Goal: Find specific page/section: Find specific page/section

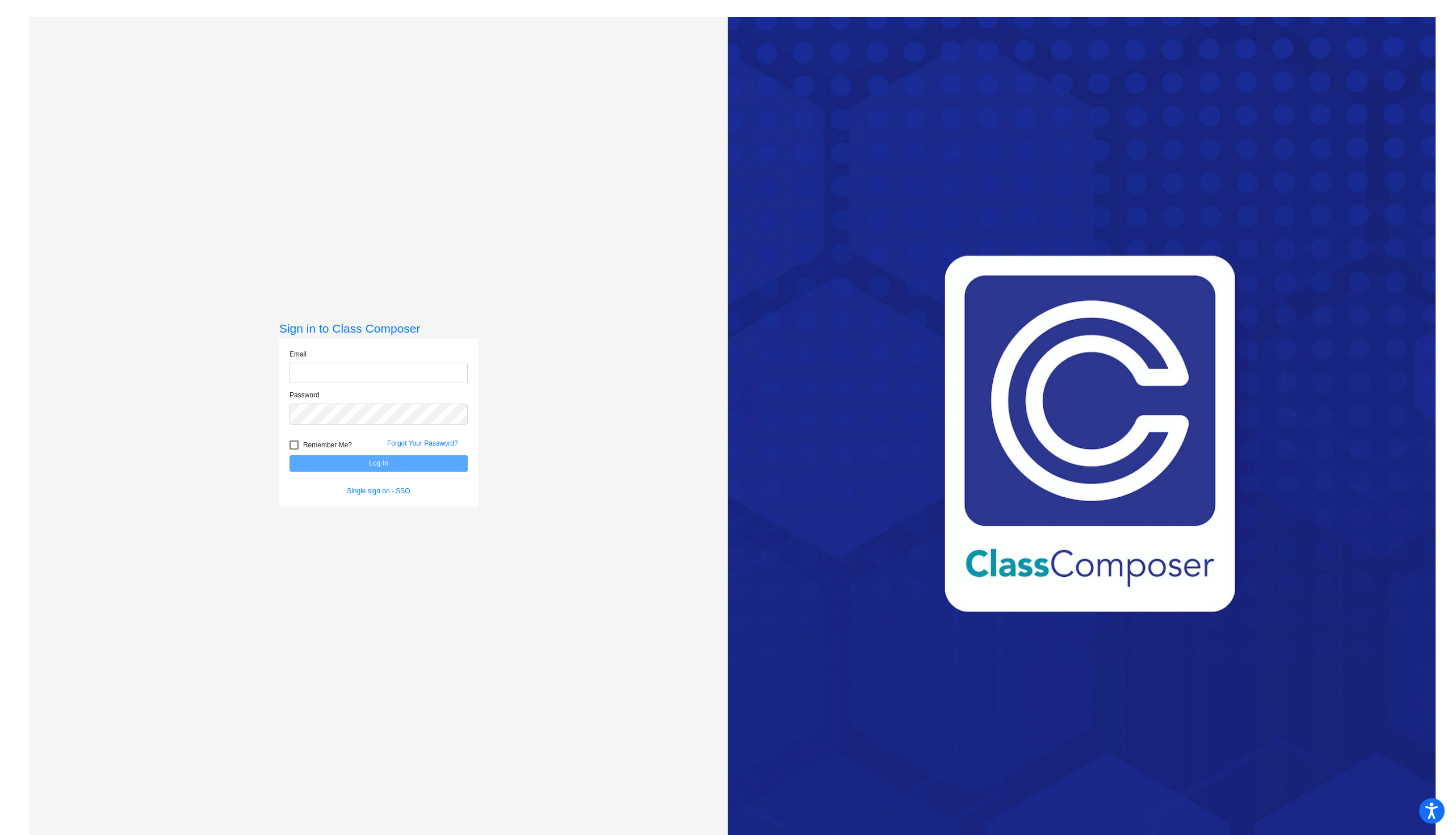
type input "[EMAIL_ADDRESS][DOMAIN_NAME]"
click at [379, 464] on button "Log In" at bounding box center [379, 463] width 179 height 16
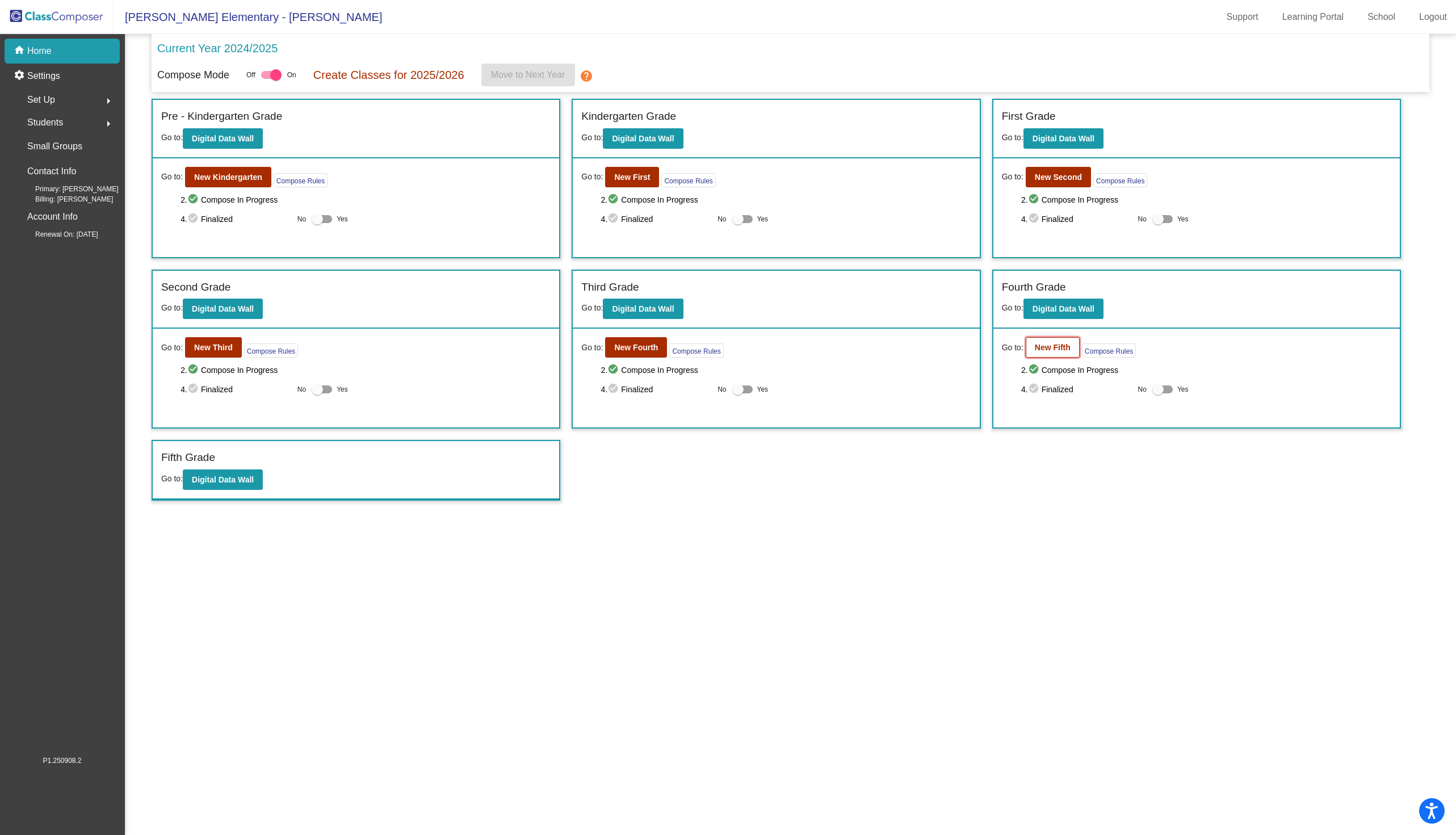
click at [1064, 348] on b "New Fifth" at bounding box center [1052, 348] width 36 height 9
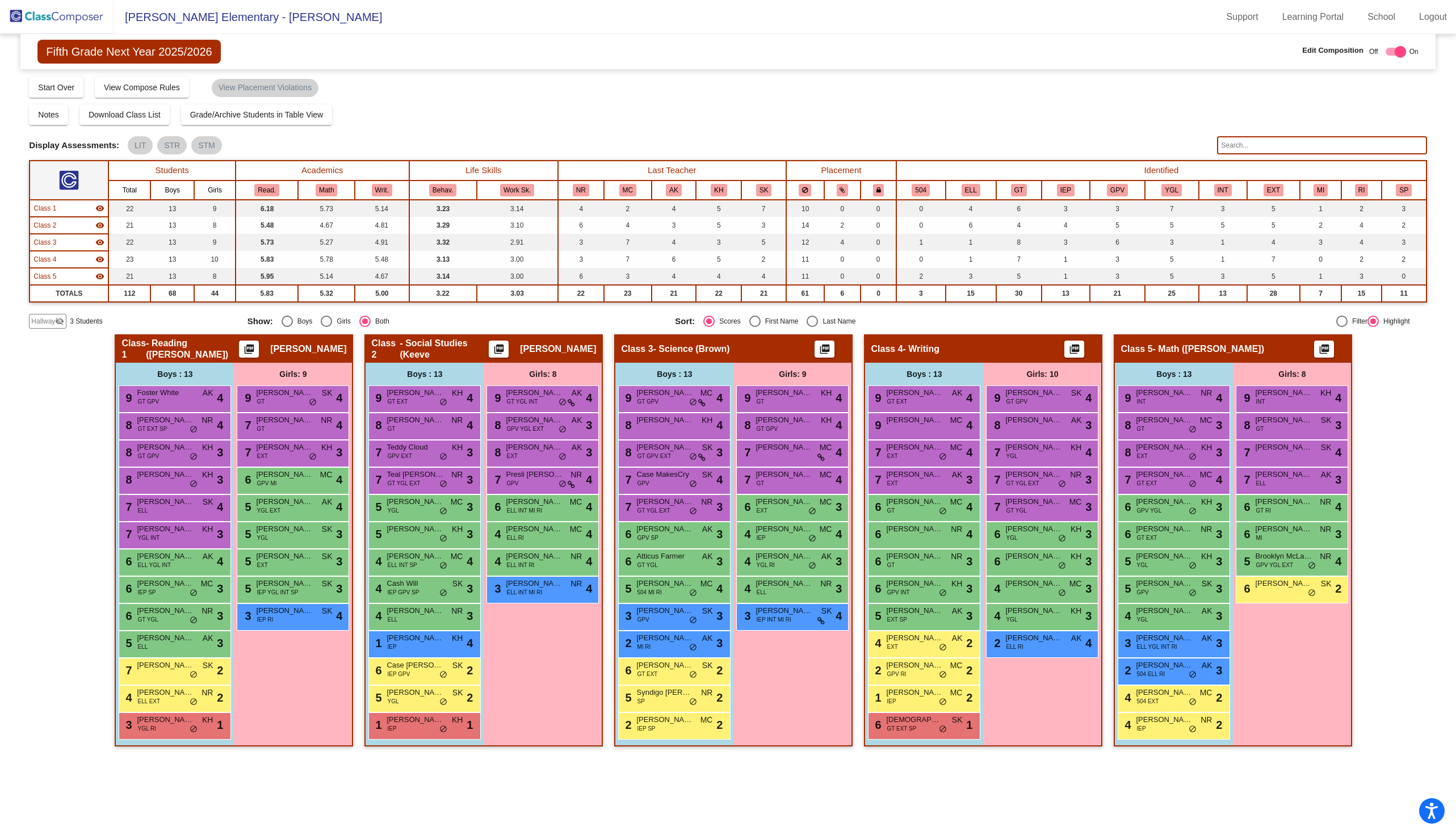
click at [1236, 141] on input "text" at bounding box center [1321, 144] width 210 height 18
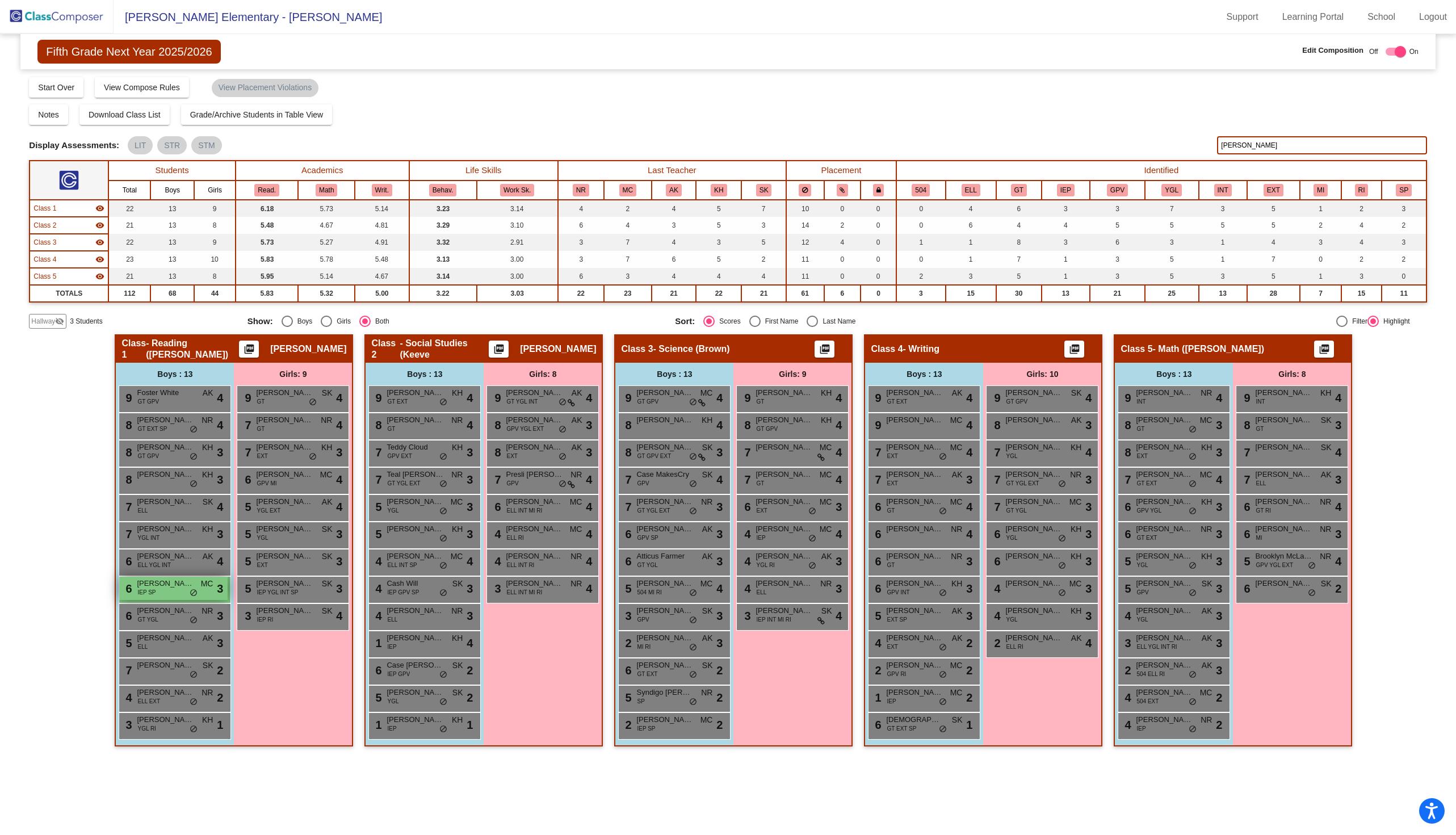
type input "[PERSON_NAME]"
click at [163, 582] on span "[PERSON_NAME]" at bounding box center [165, 583] width 57 height 11
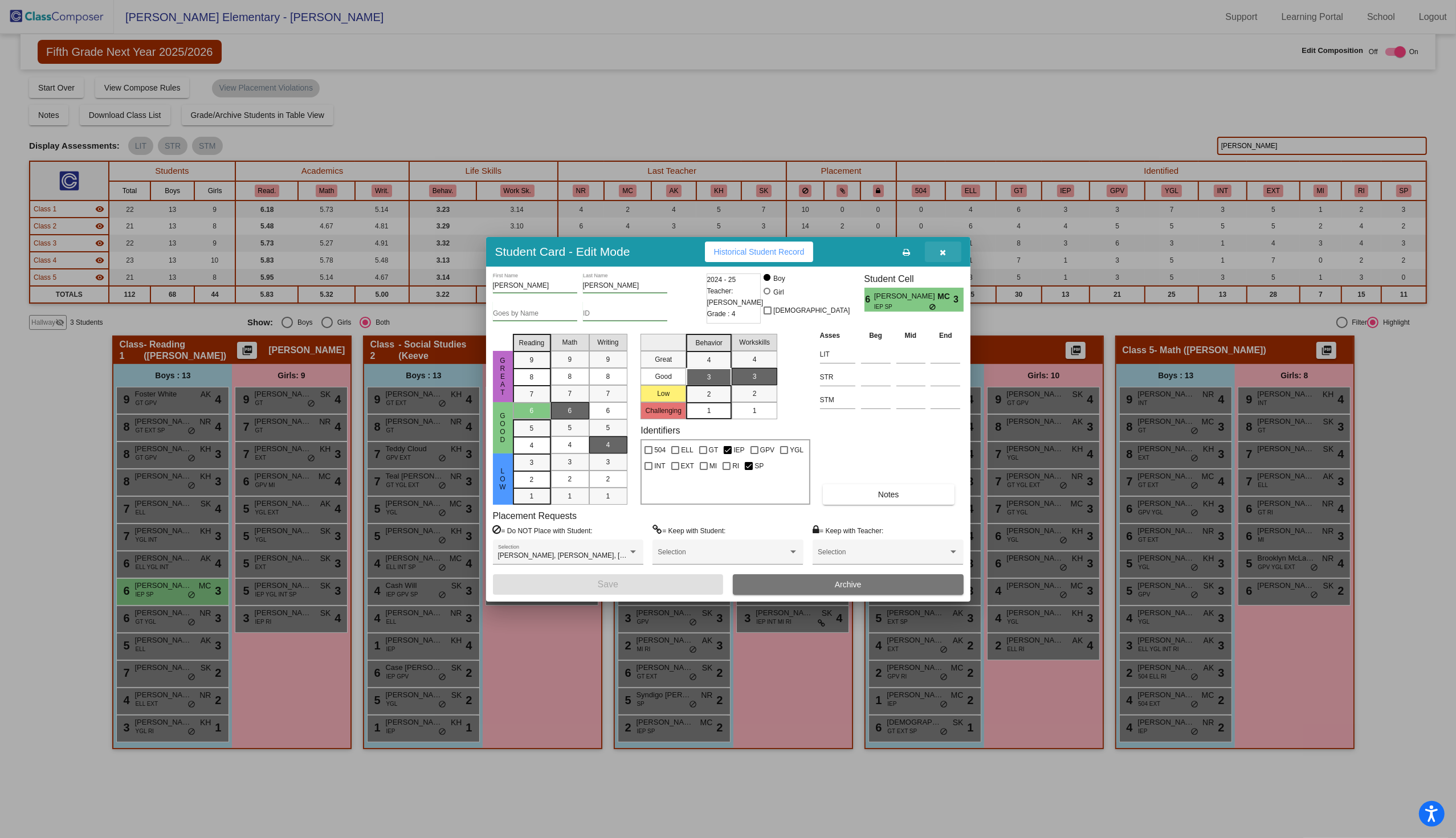
click at [953, 249] on button "button" at bounding box center [943, 252] width 36 height 21
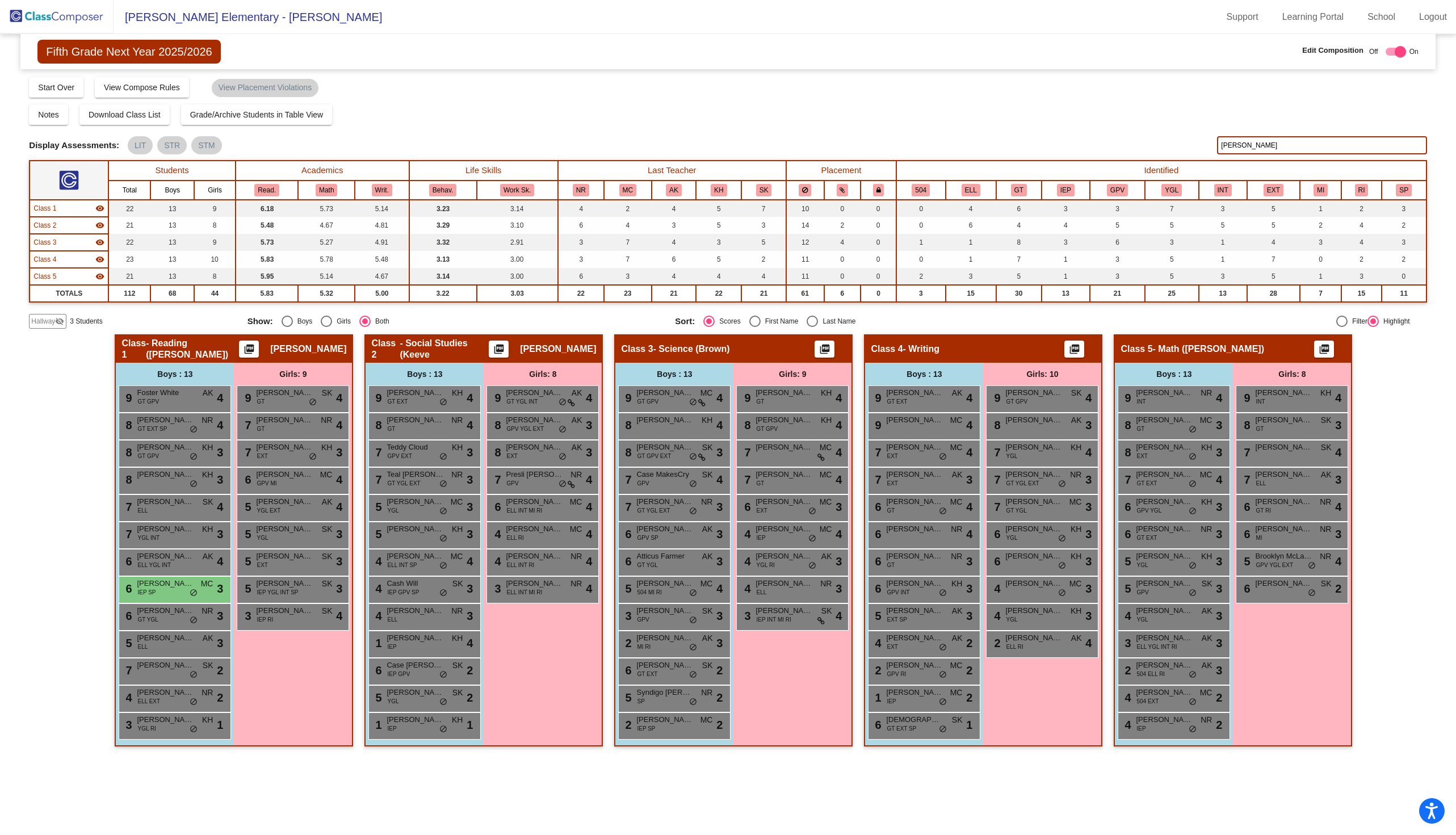
click at [1266, 145] on input "[PERSON_NAME]" at bounding box center [1321, 144] width 210 height 18
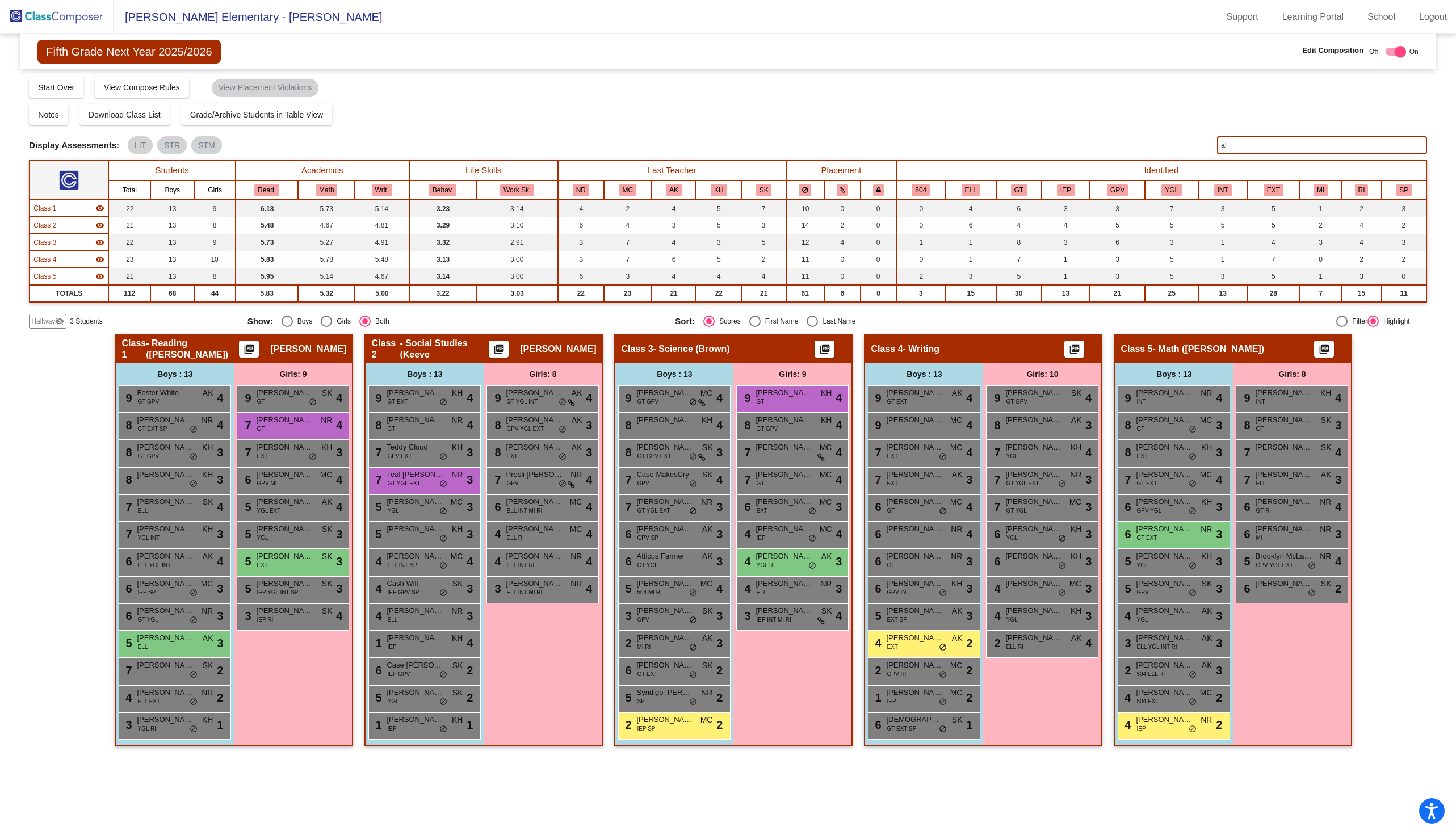
type input "a"
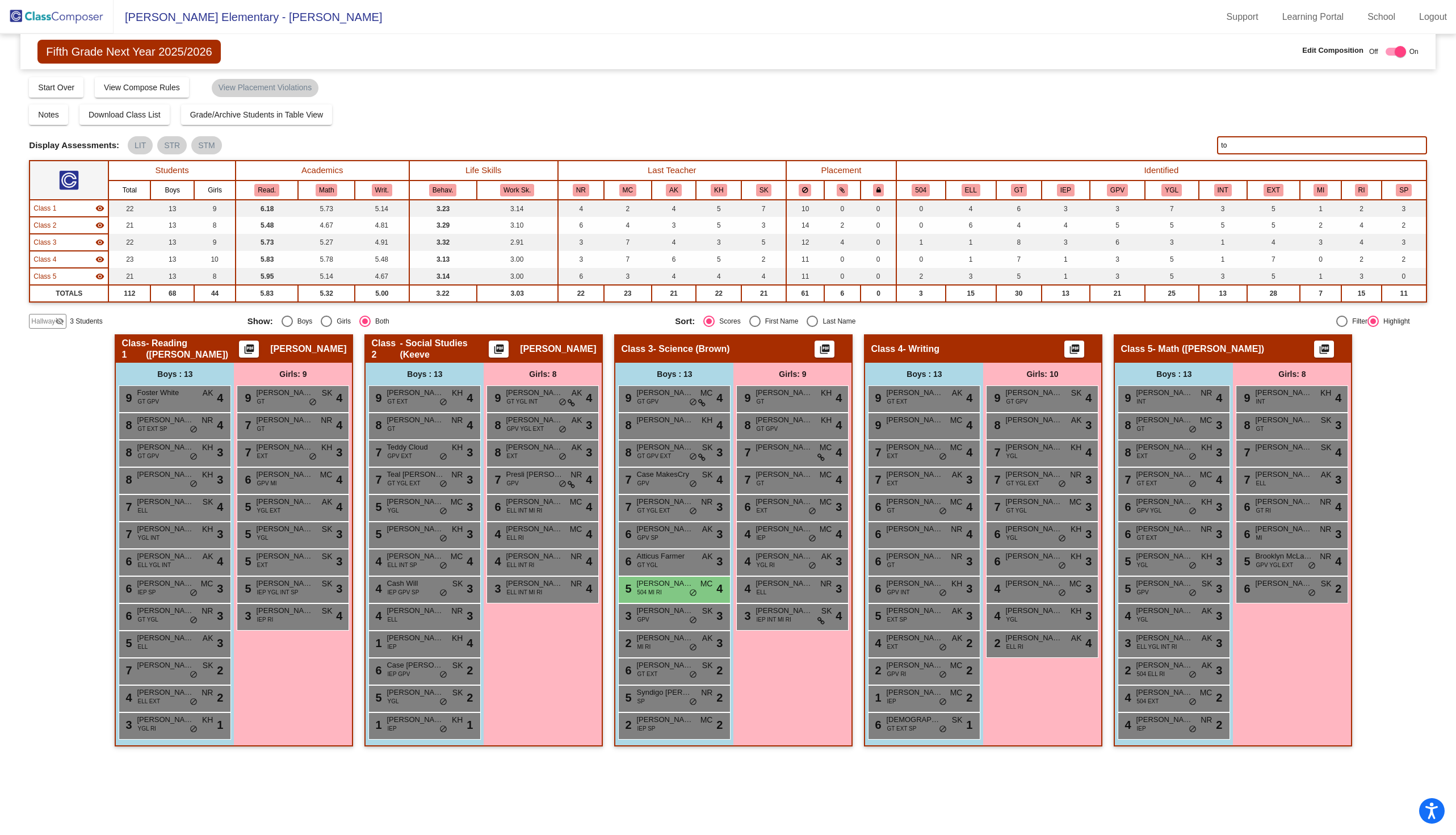
type input "t"
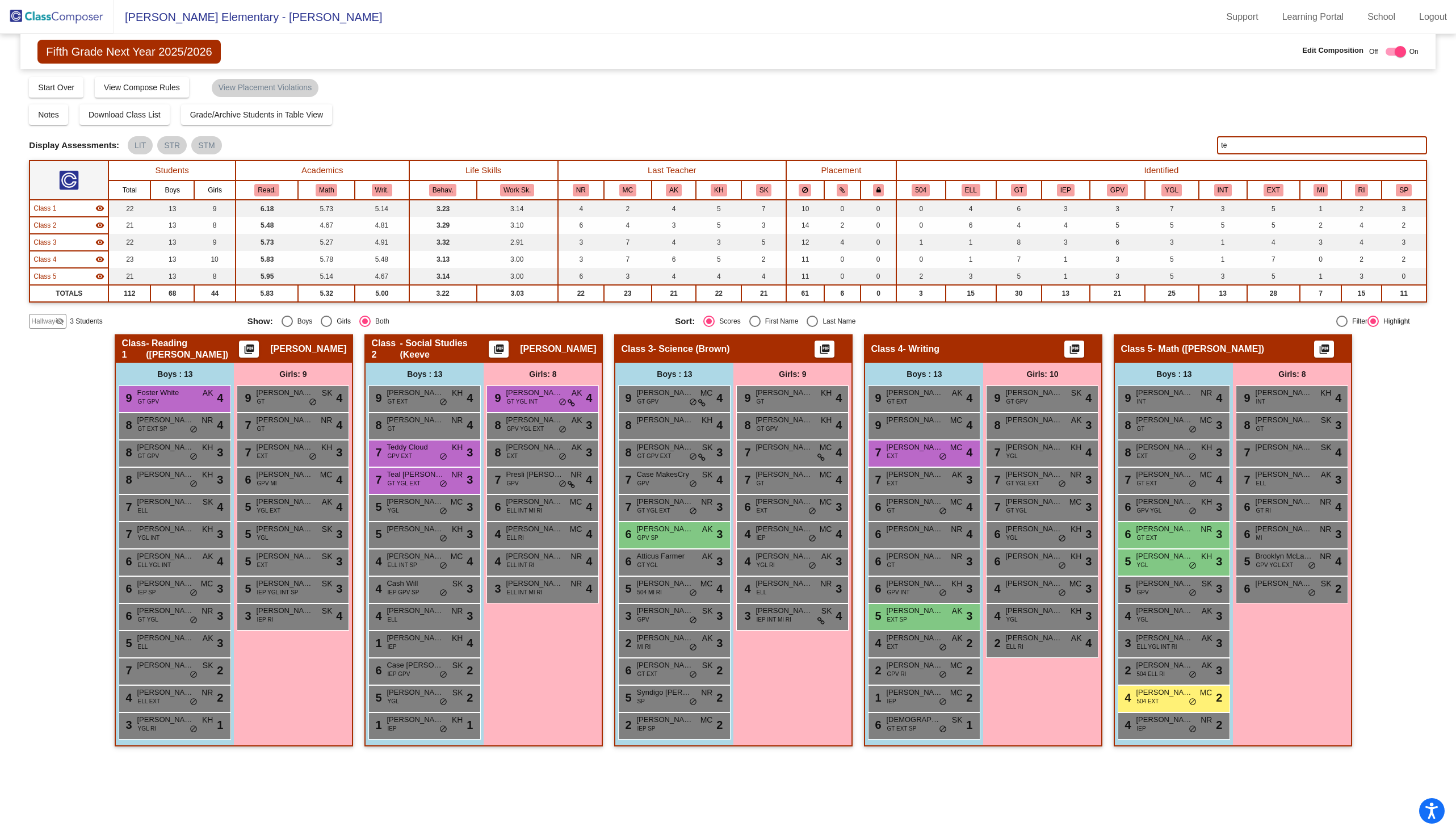
type input "t"
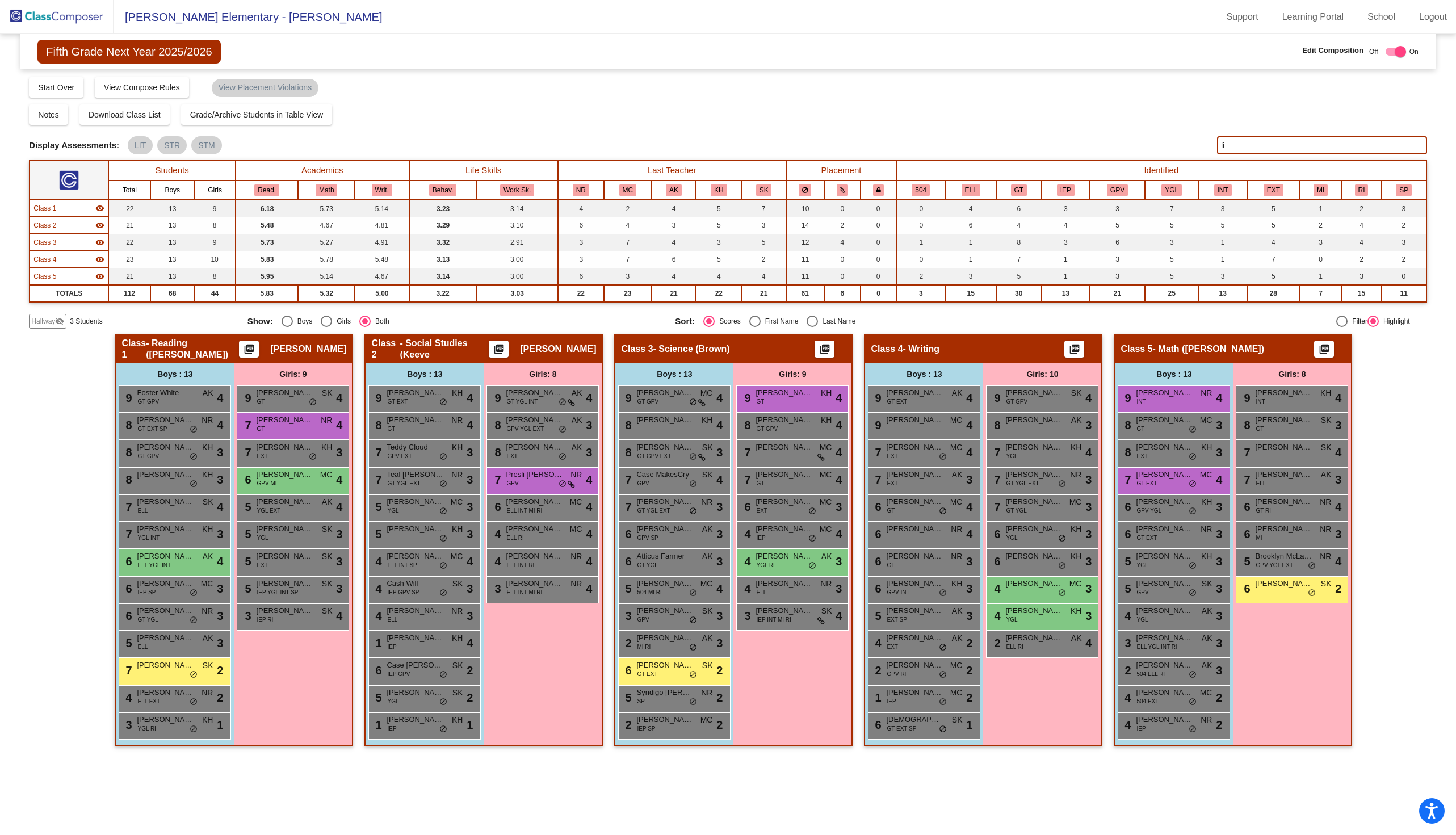
type input "l"
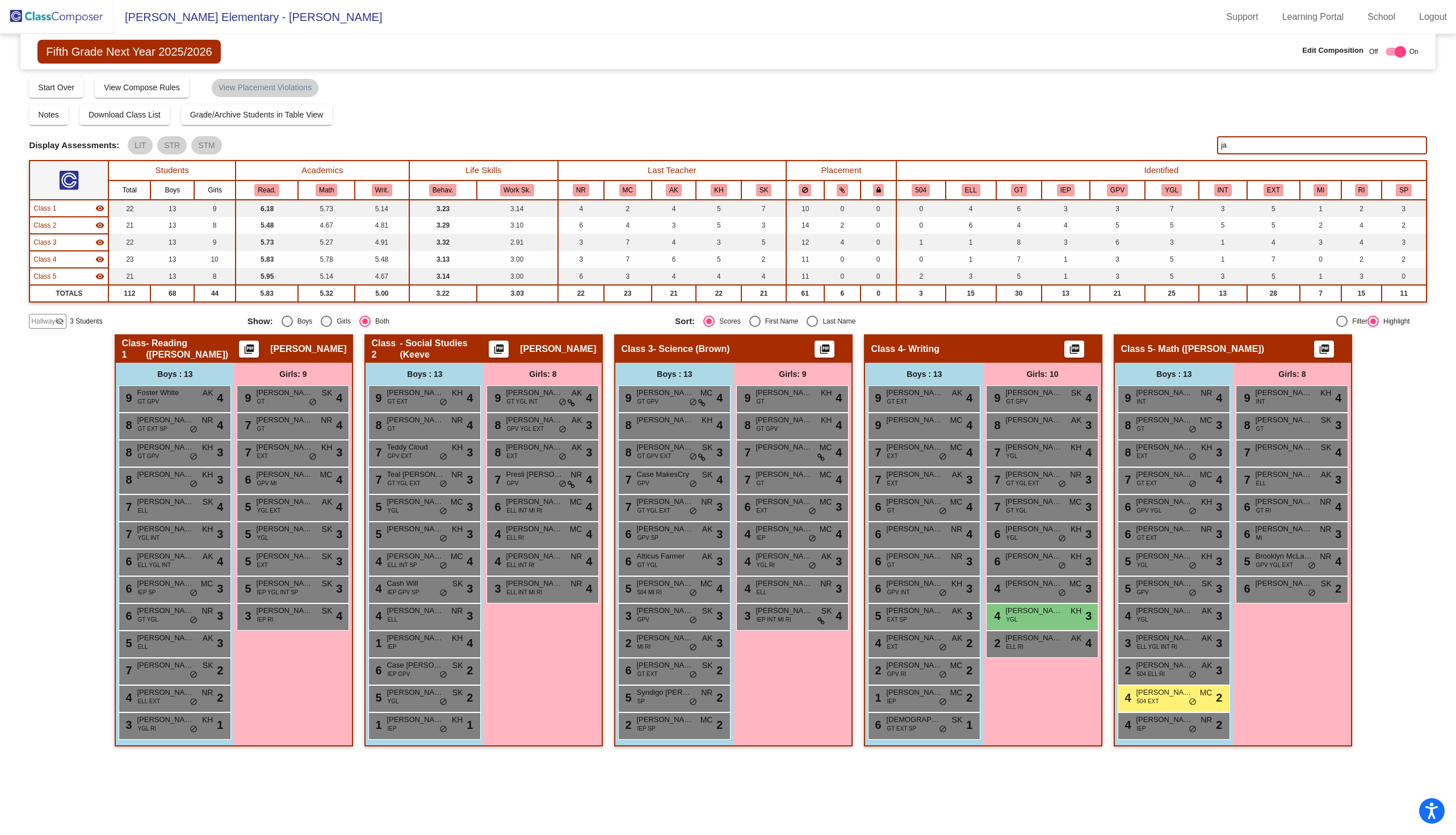
type input "j"
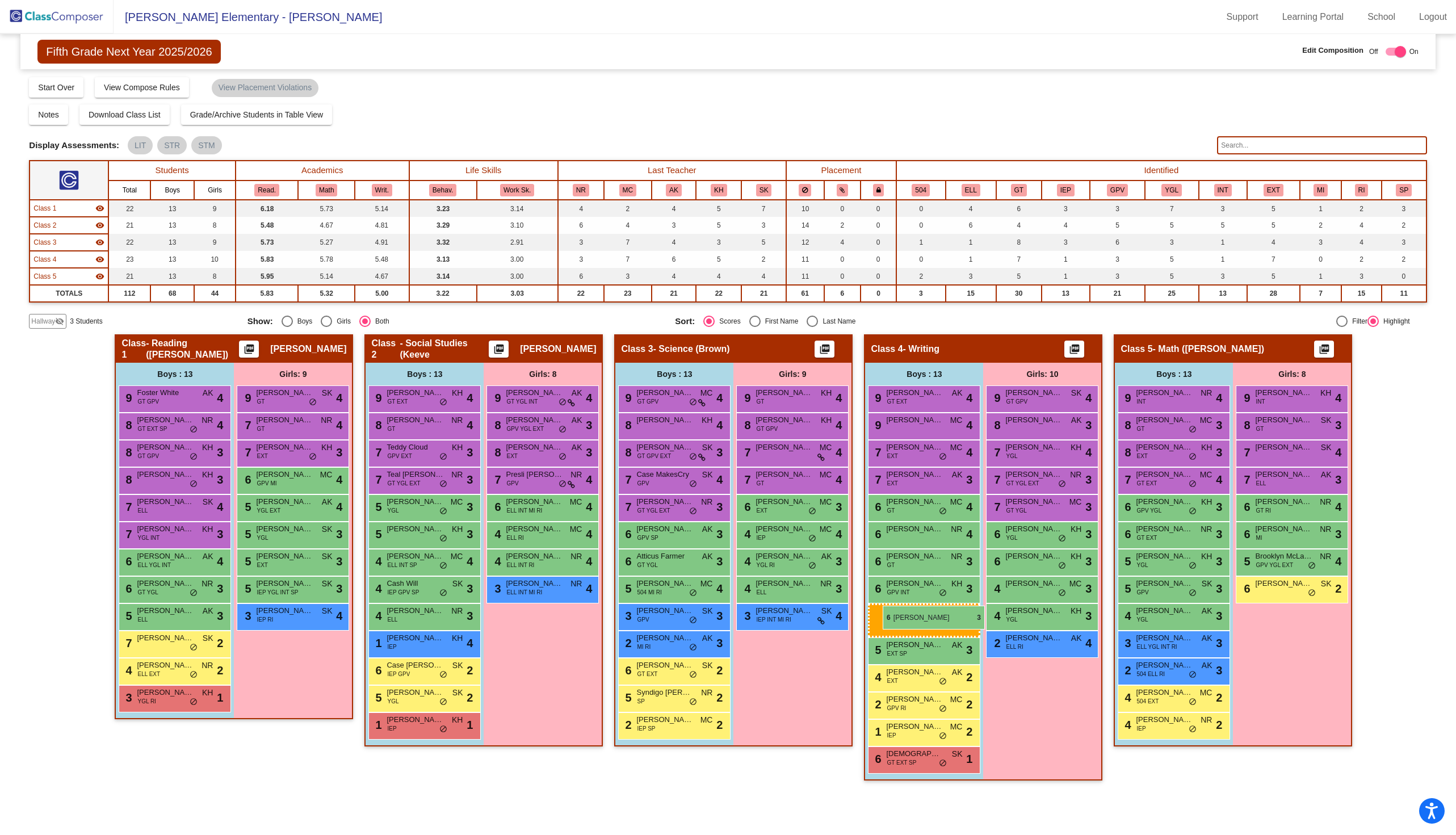
drag, startPoint x: 149, startPoint y: 592, endPoint x: 882, endPoint y: 606, distance: 733.1
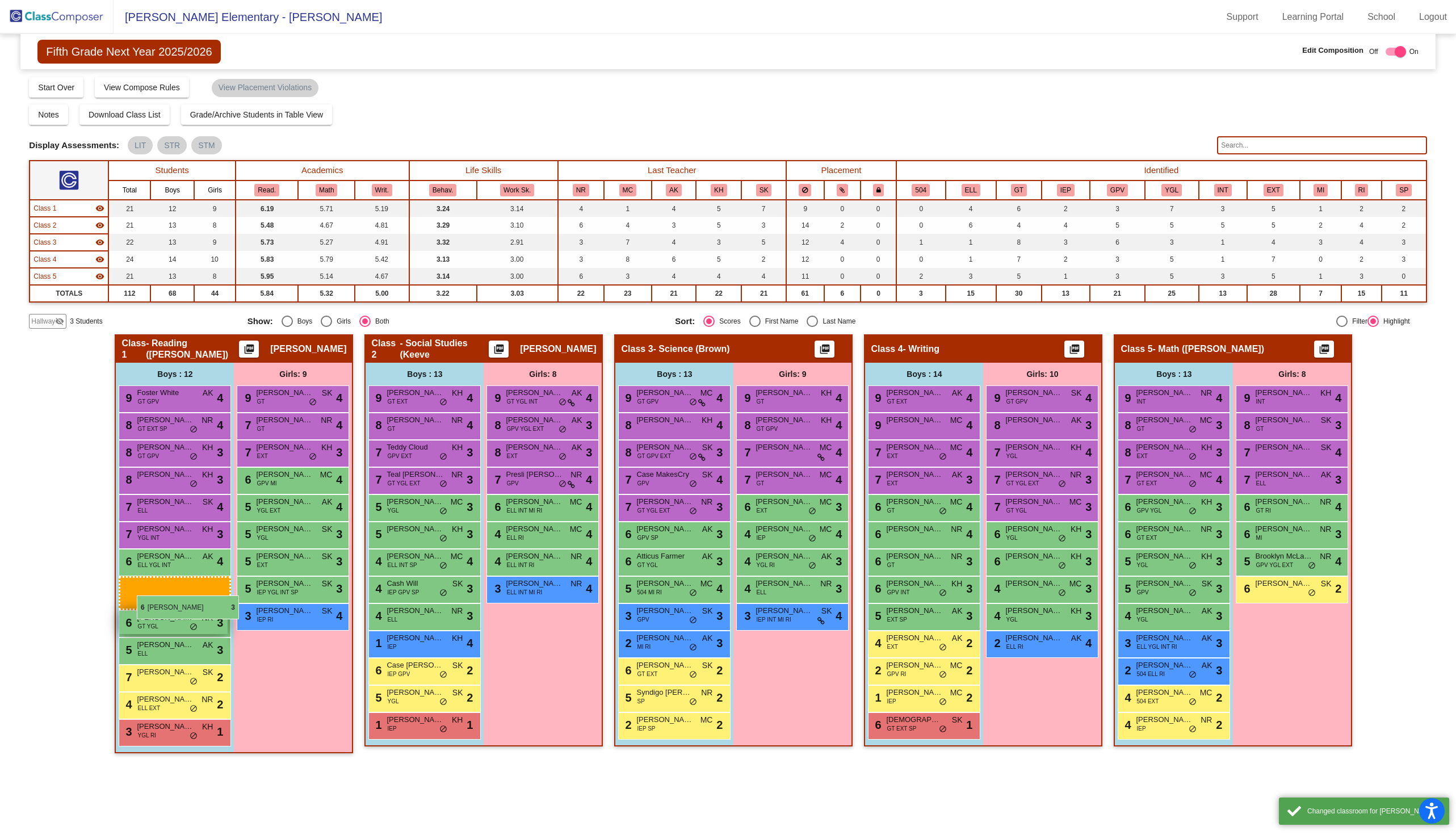
drag, startPoint x: 916, startPoint y: 616, endPoint x: 137, endPoint y: 597, distance: 779.2
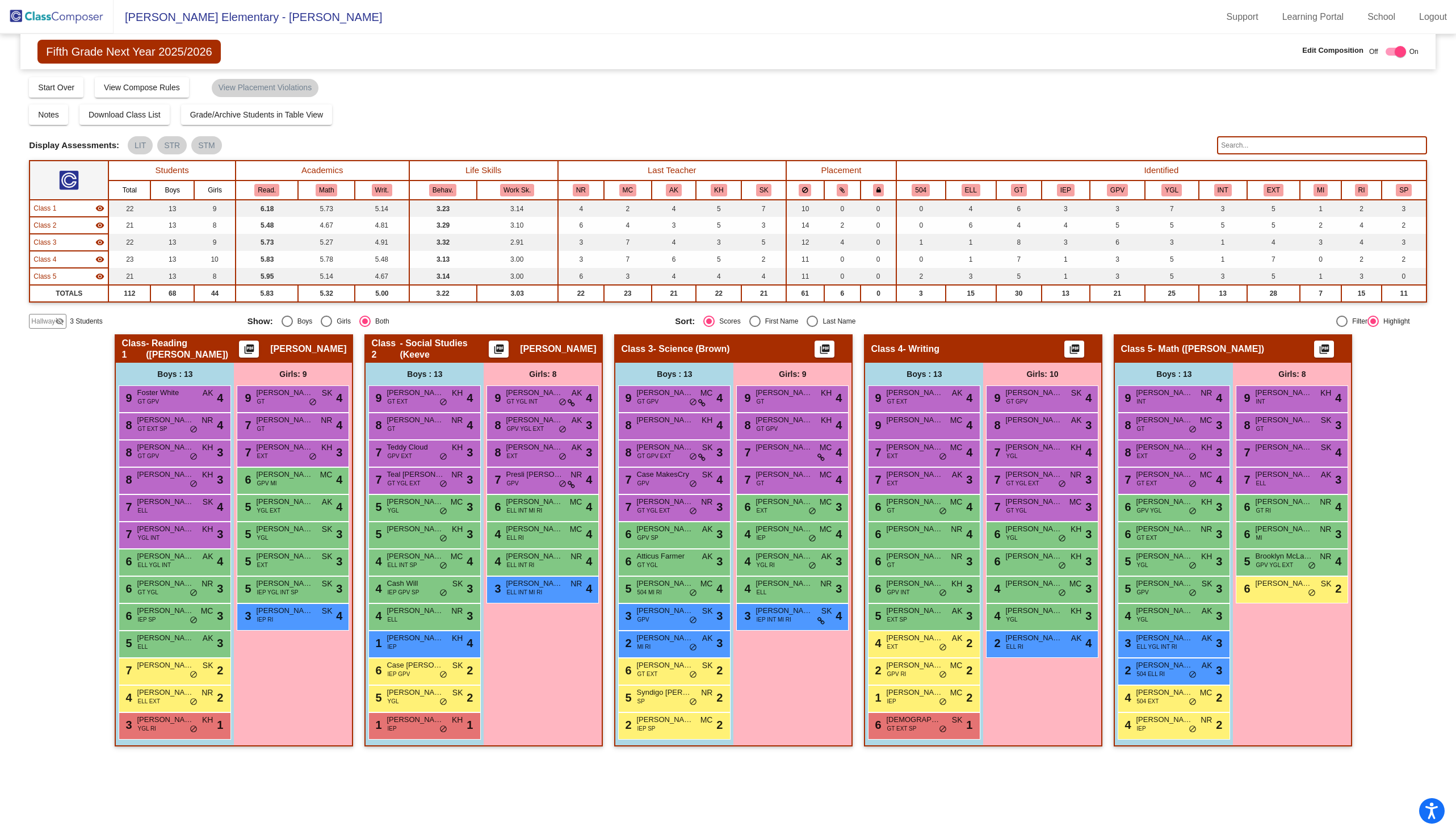
click at [1269, 146] on input "text" at bounding box center [1321, 144] width 210 height 18
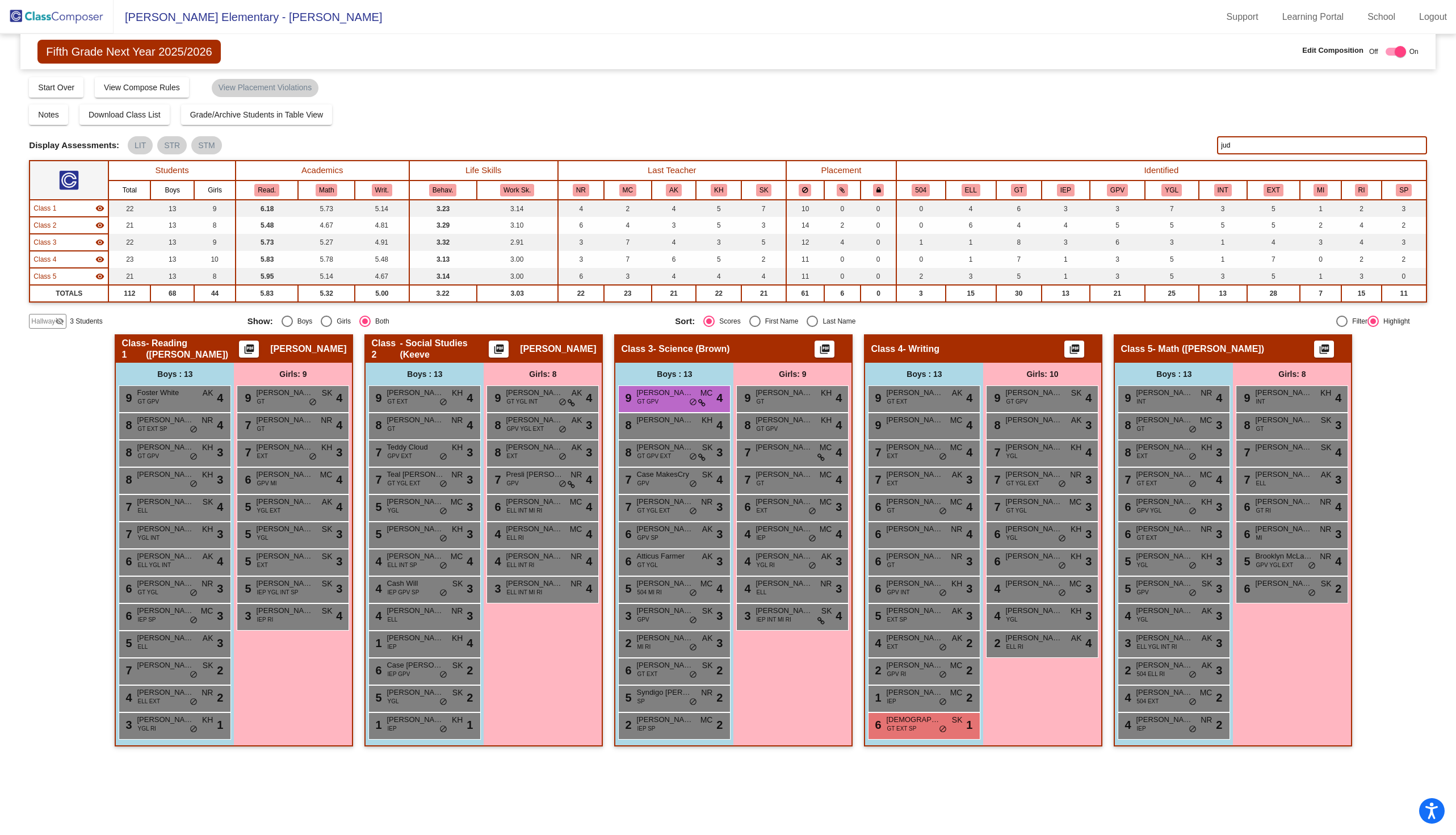
type input "[DEMOGRAPHIC_DATA]"
